Goal: Complete application form

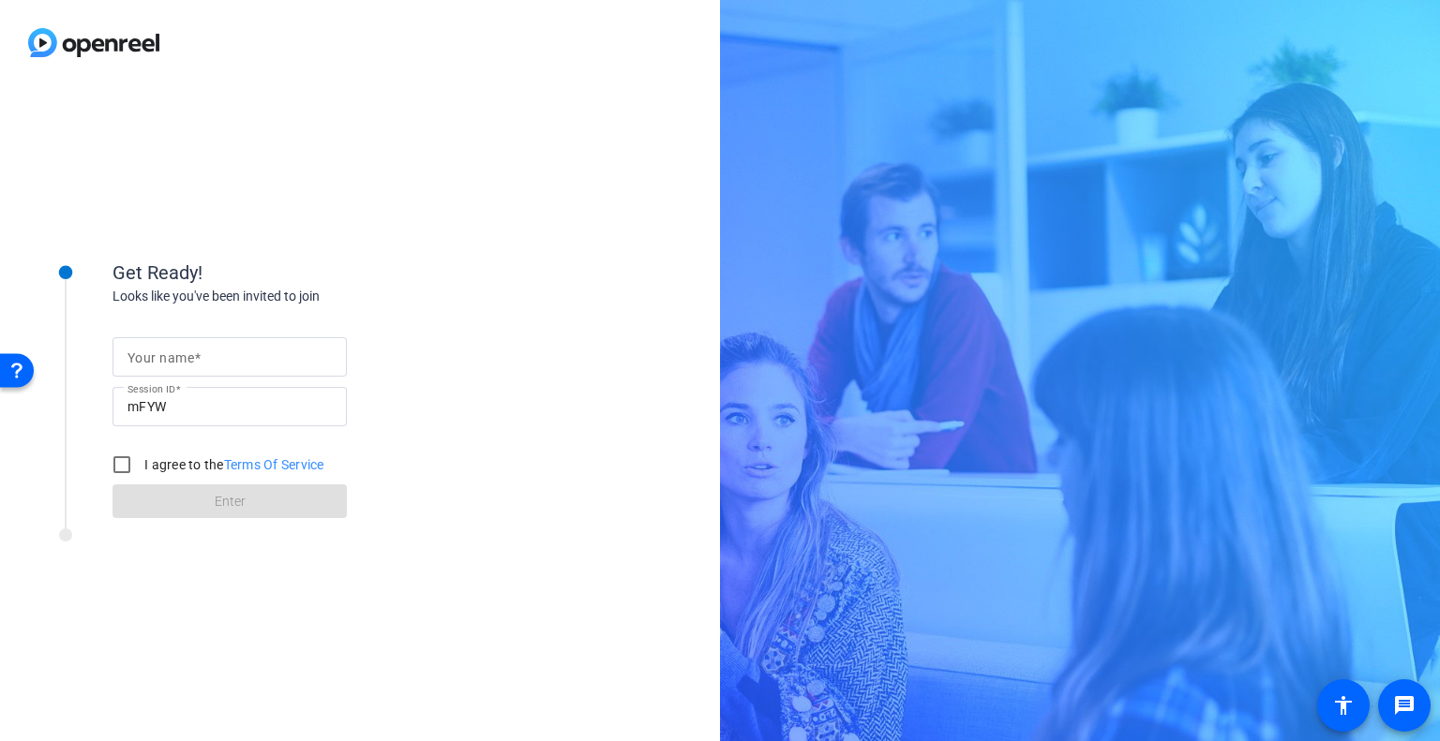
click at [194, 353] on span at bounding box center [197, 358] width 7 height 15
click at [193, 353] on input "Your name" at bounding box center [229, 357] width 204 height 22
type input "[PERSON_NAME]"
click at [112, 468] on input "I agree to the Terms Of Service" at bounding box center [121, 464] width 37 height 37
checkbox input "true"
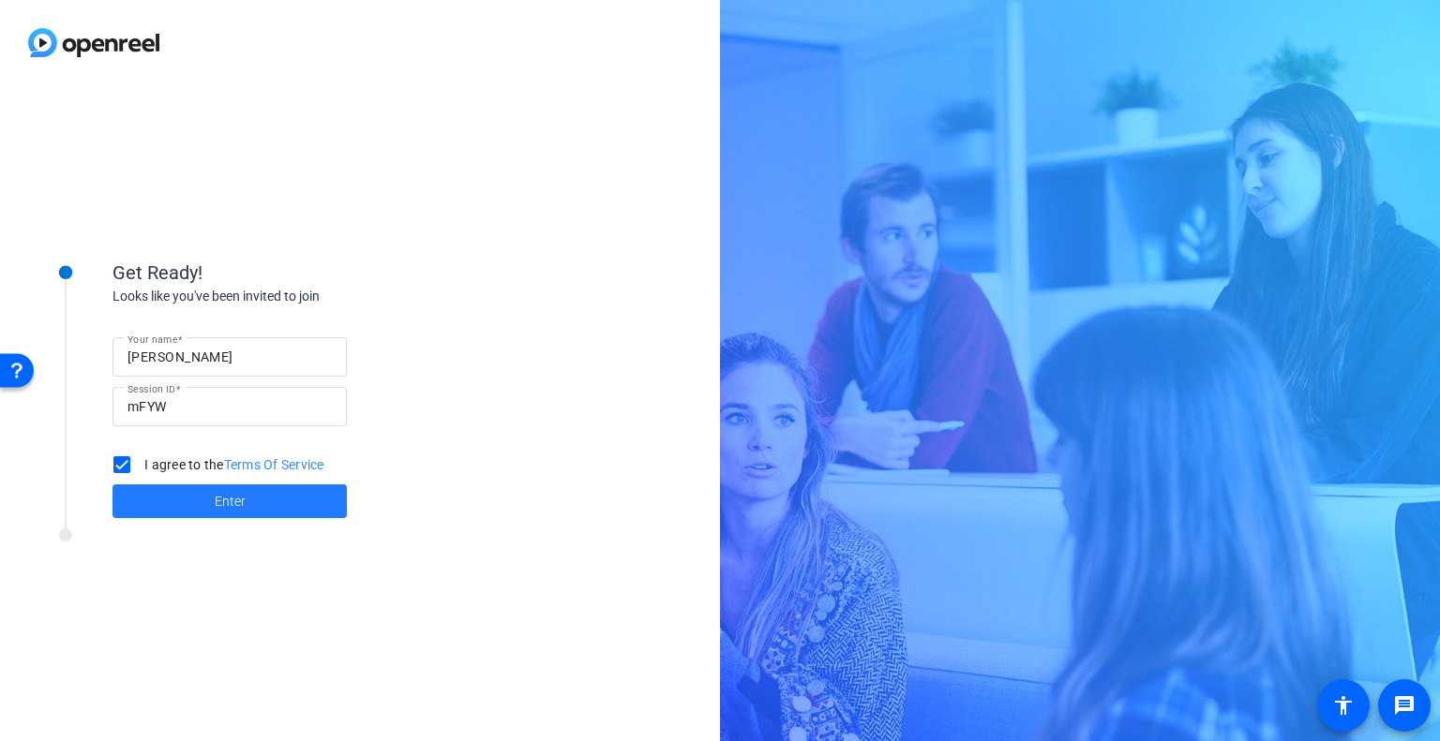
click at [194, 499] on span at bounding box center [229, 501] width 234 height 45
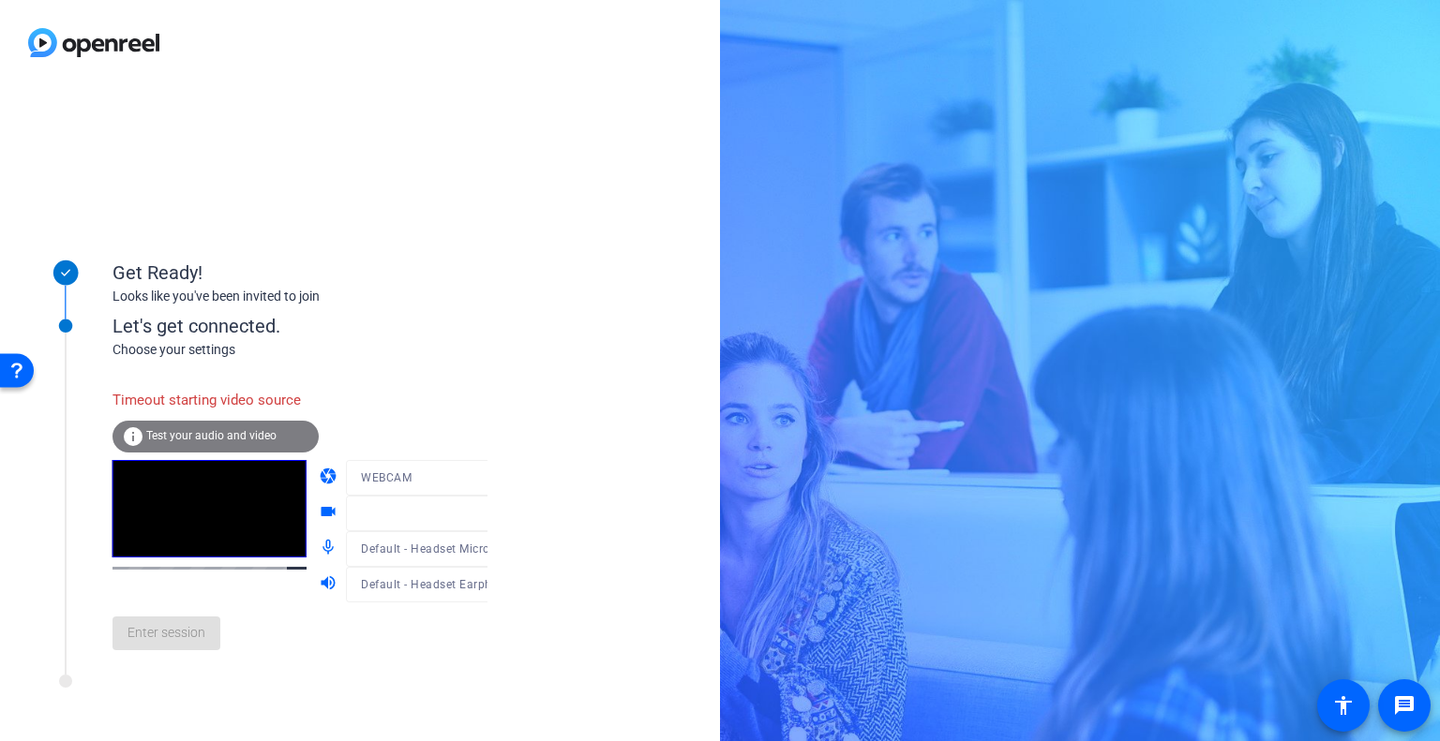
click at [468, 512] on div at bounding box center [435, 506] width 179 height 21
click at [468, 515] on div at bounding box center [435, 506] width 179 height 21
click at [319, 509] on mat-icon "videocam" at bounding box center [330, 513] width 22 height 22
click at [495, 514] on icon at bounding box center [506, 513] width 22 height 22
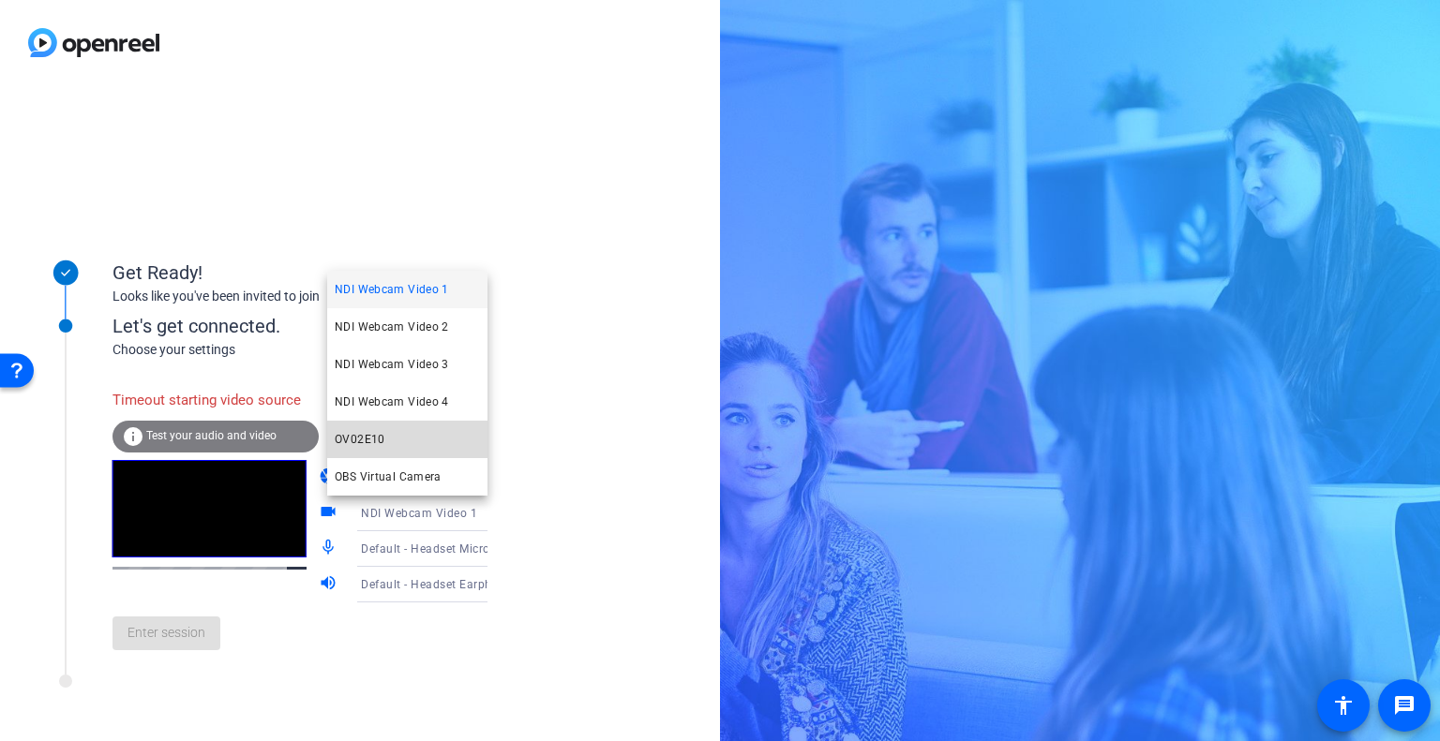
click at [368, 438] on span "OV02E10" at bounding box center [360, 439] width 51 height 22
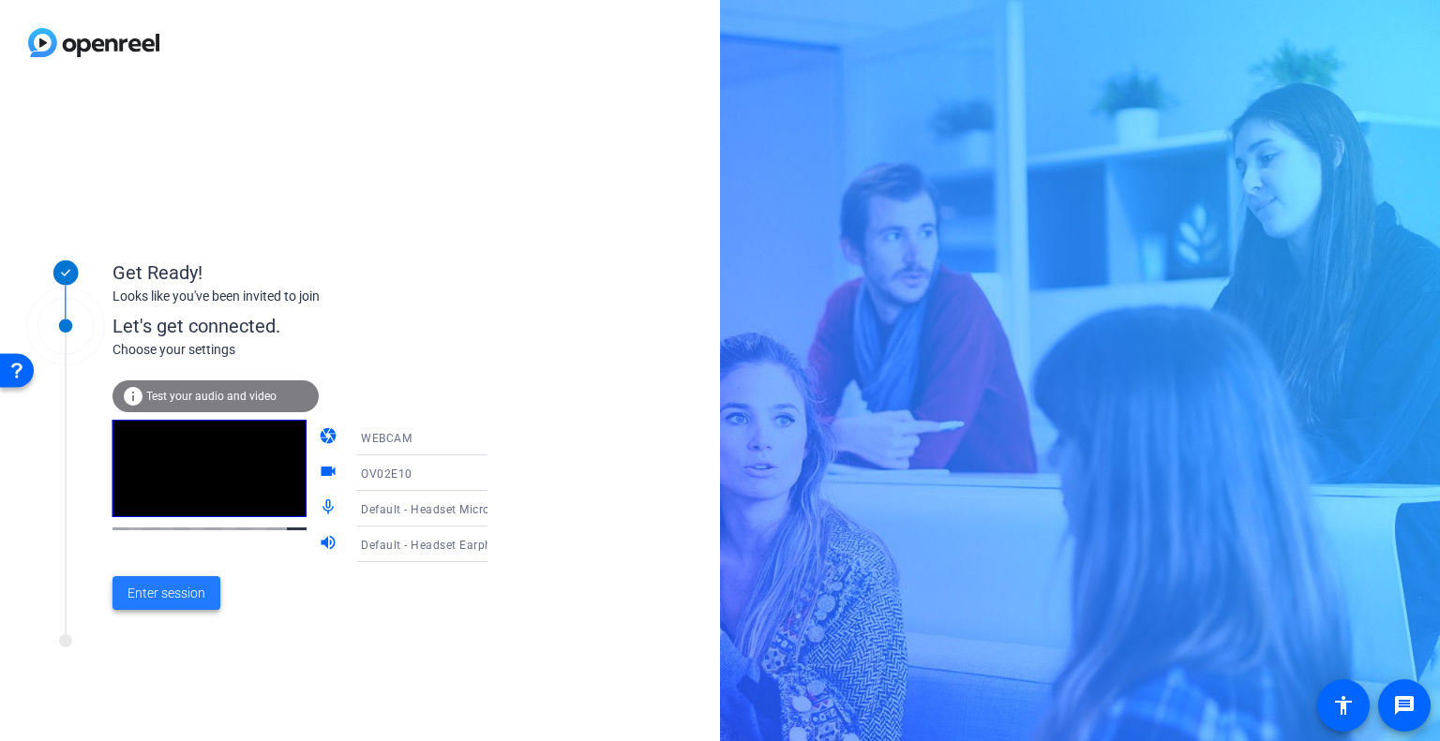
click at [151, 590] on span "Enter session" at bounding box center [166, 594] width 78 height 20
